Goal: Check status: Check status

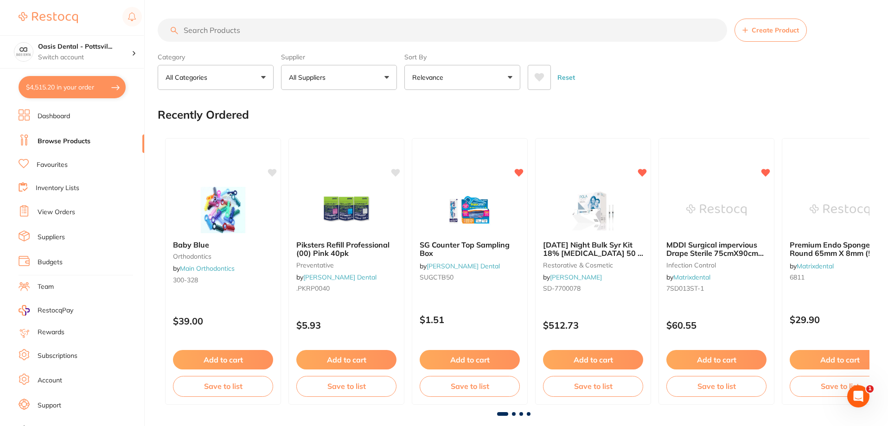
click at [61, 211] on link "View Orders" at bounding box center [57, 212] width 38 height 9
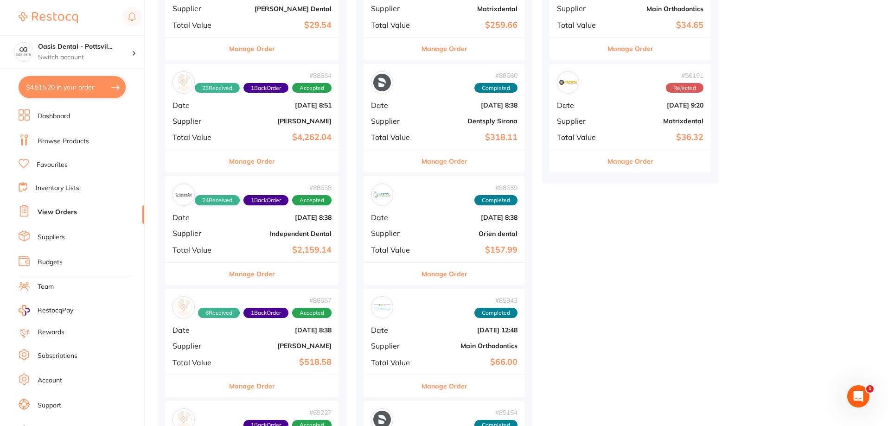
scroll to position [278, 0]
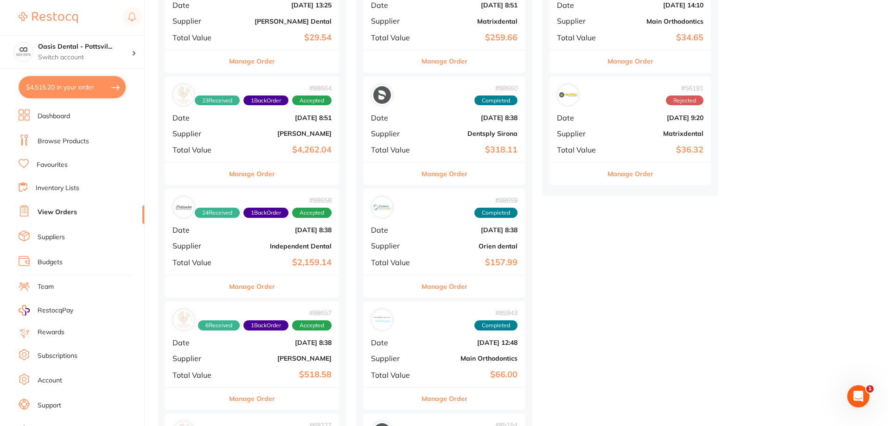
click at [243, 154] on b "$4,262.04" at bounding box center [281, 150] width 101 height 10
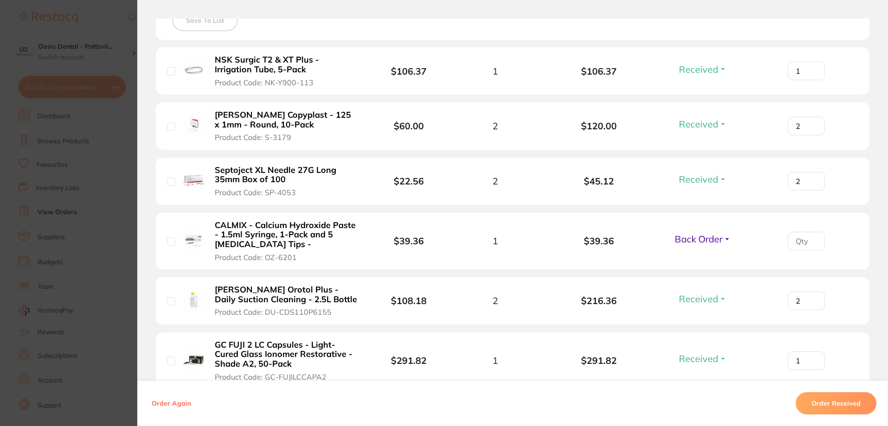
scroll to position [325, 0]
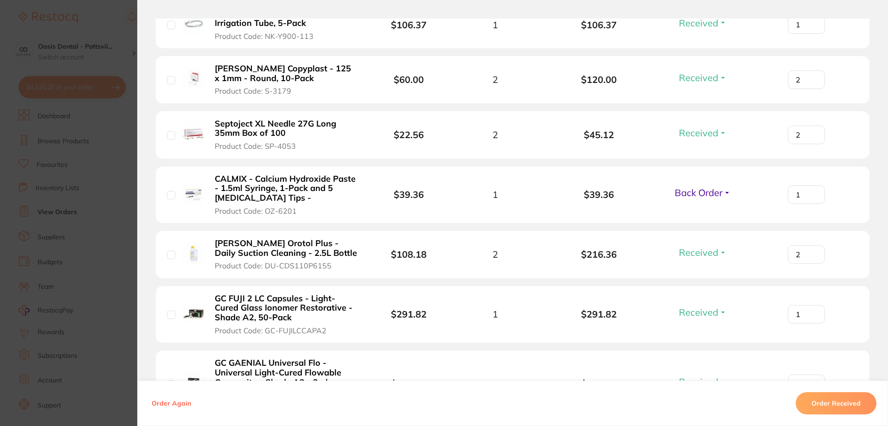
type input "1"
click at [811, 34] on input "1" at bounding box center [806, 24] width 37 height 19
click at [714, 195] on span "Back Order" at bounding box center [699, 193] width 48 height 12
click at [703, 214] on span "Received" at bounding box center [703, 212] width 24 height 7
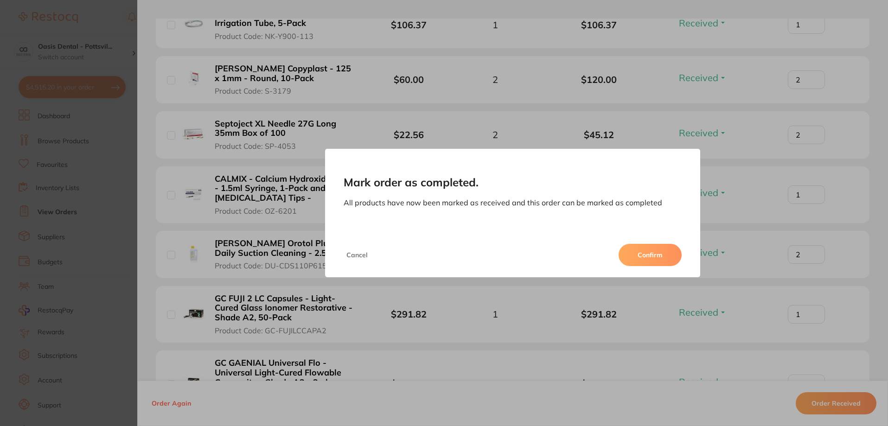
click at [656, 258] on button "Confirm" at bounding box center [650, 255] width 63 height 22
